Goal: Check status: Check status

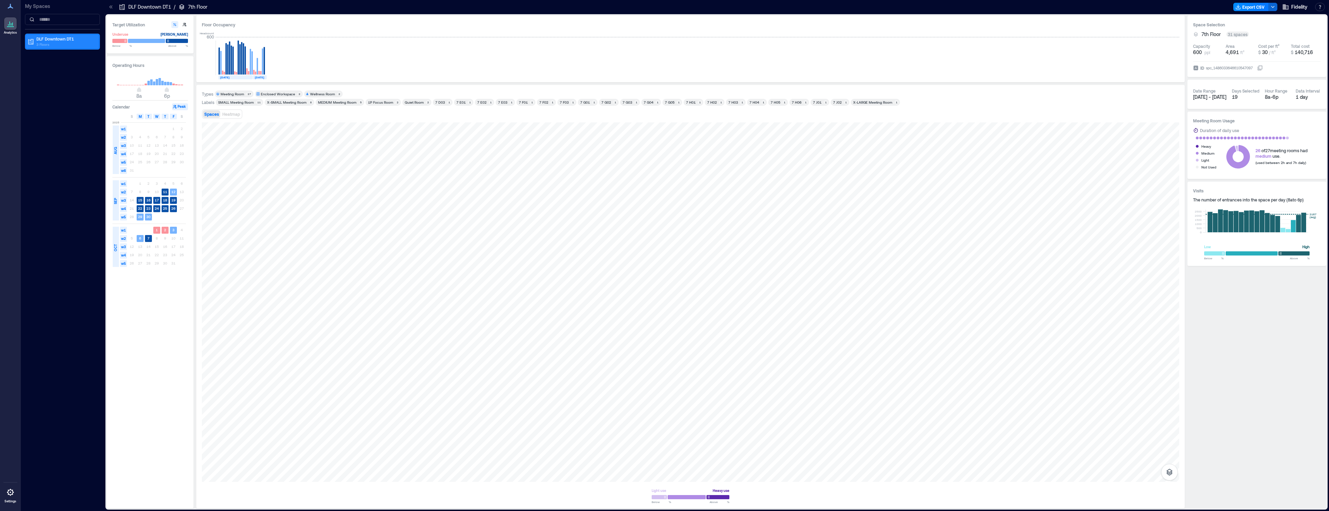
click at [52, 40] on p "DLF Downtown DT1" at bounding box center [65, 39] width 58 height 6
click at [45, 63] on p "7th Floor" at bounding box center [44, 64] width 17 height 6
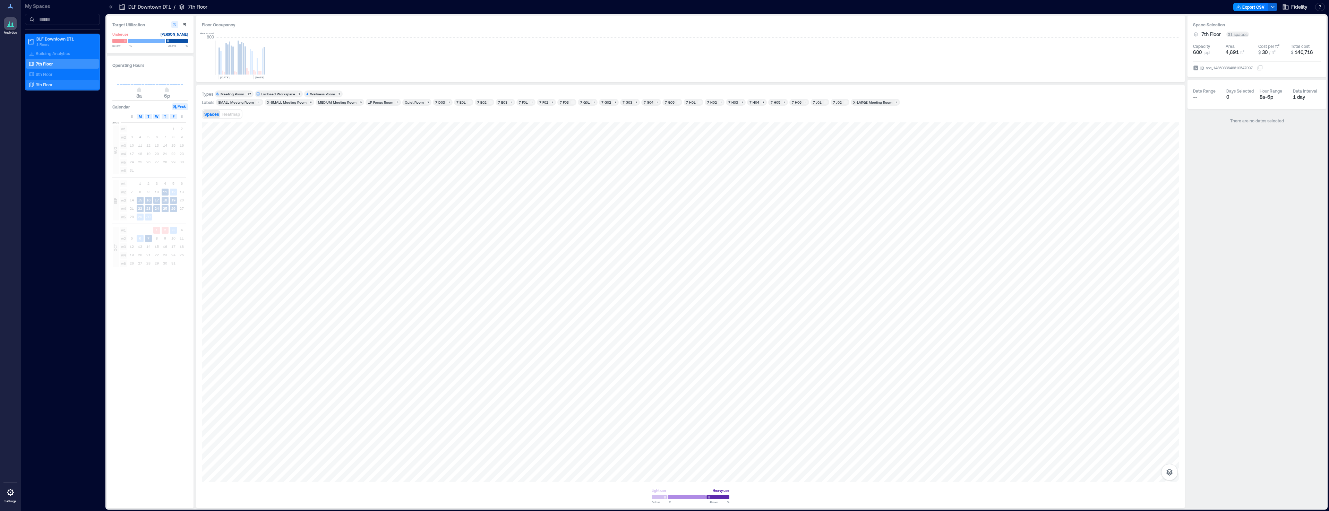
click at [47, 85] on p "9th Floor" at bounding box center [44, 85] width 17 height 6
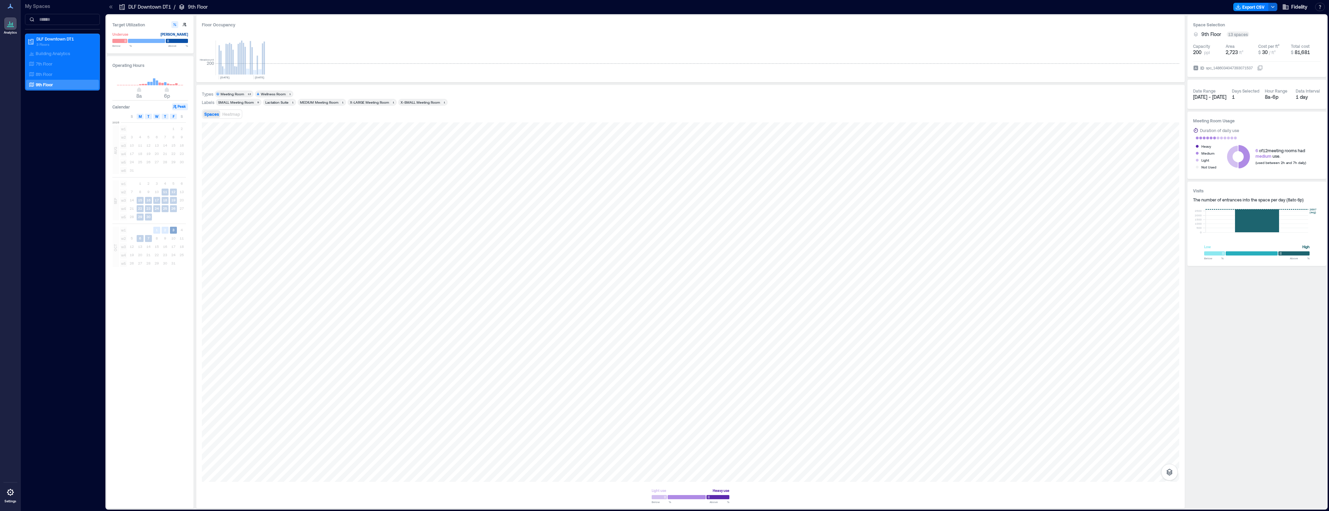
click at [174, 231] on text "3" at bounding box center [173, 230] width 2 height 4
click at [142, 239] on rect at bounding box center [140, 238] width 7 height 7
click at [141, 239] on text "6" at bounding box center [140, 238] width 2 height 4
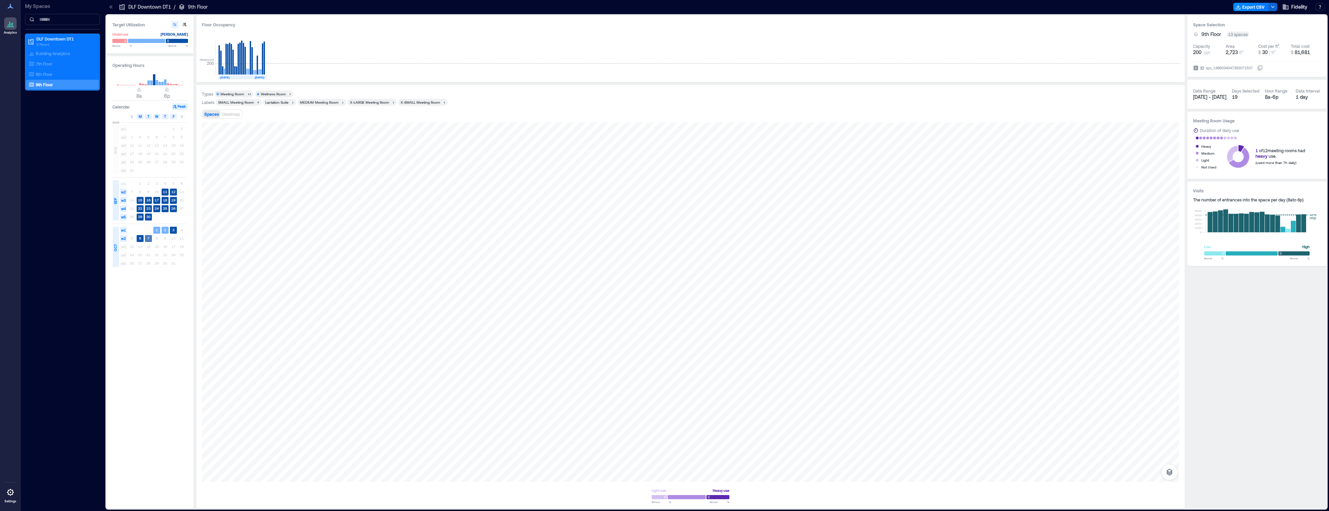
click at [149, 239] on text "7" at bounding box center [148, 238] width 2 height 4
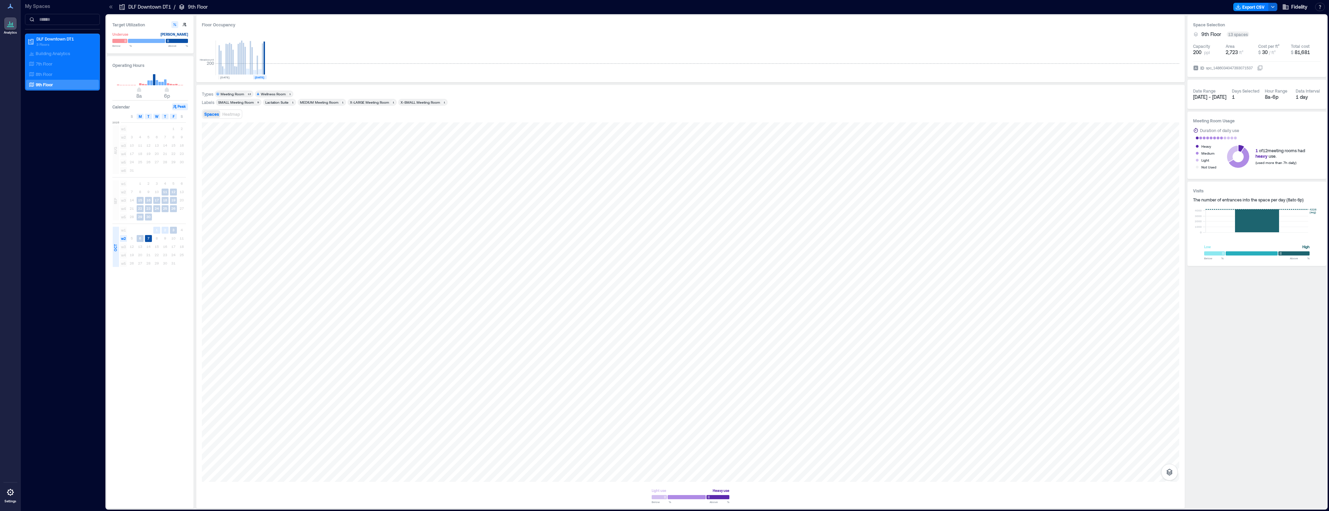
click at [154, 239] on div "5 6 7 8 9 10 11" at bounding box center [157, 238] width 58 height 8
click at [140, 199] on text "15" at bounding box center [140, 200] width 4 height 4
